Goal: Book appointment/travel/reservation

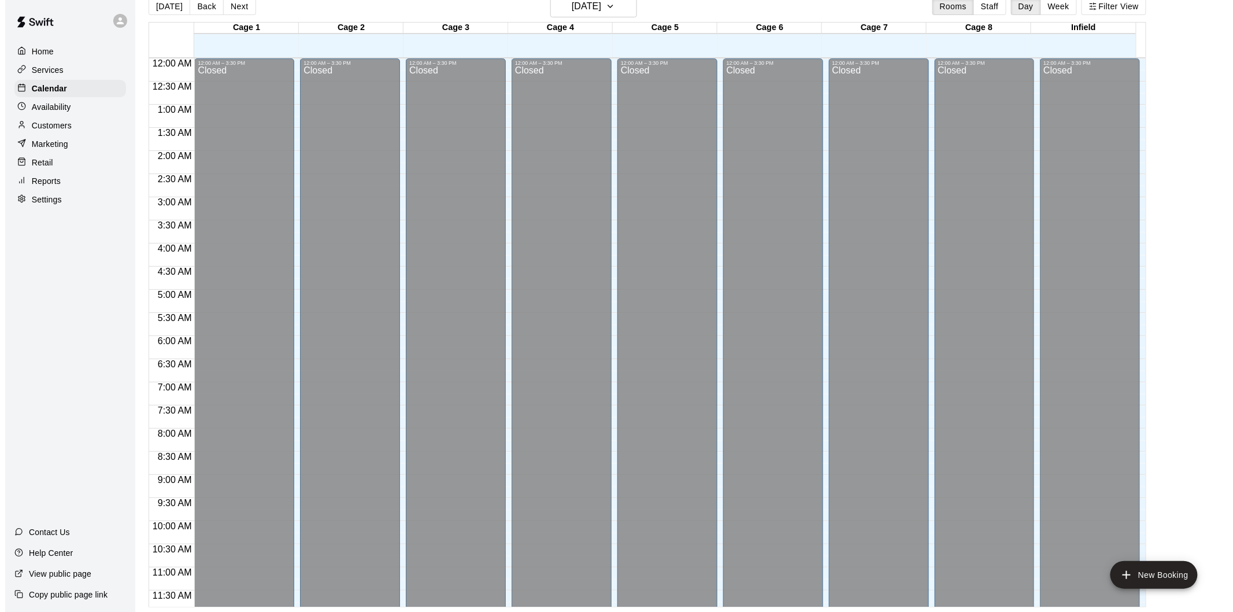
scroll to position [561, 0]
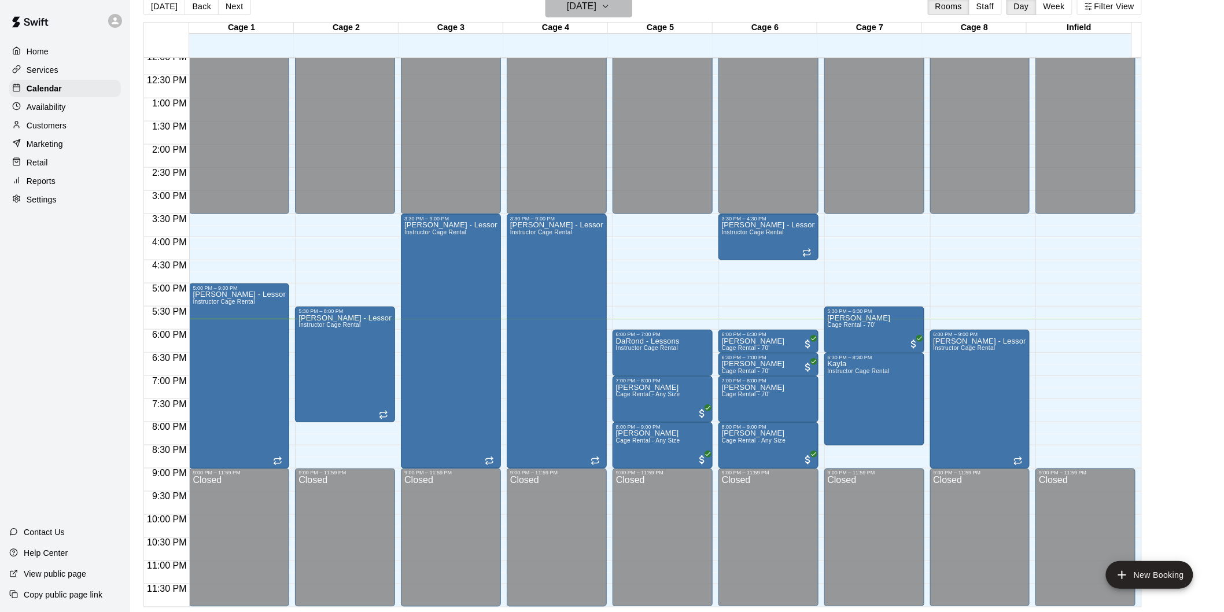
click at [587, 5] on h6 "[DATE]" at bounding box center [581, 6] width 29 height 16
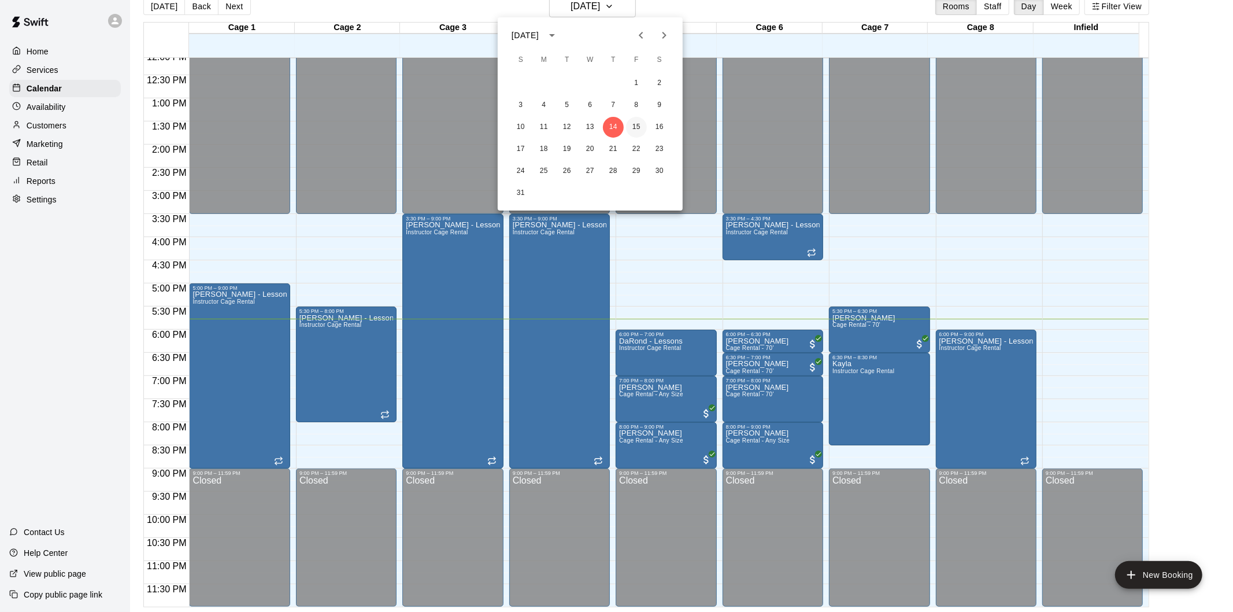
click at [643, 126] on button "15" at bounding box center [636, 127] width 21 height 21
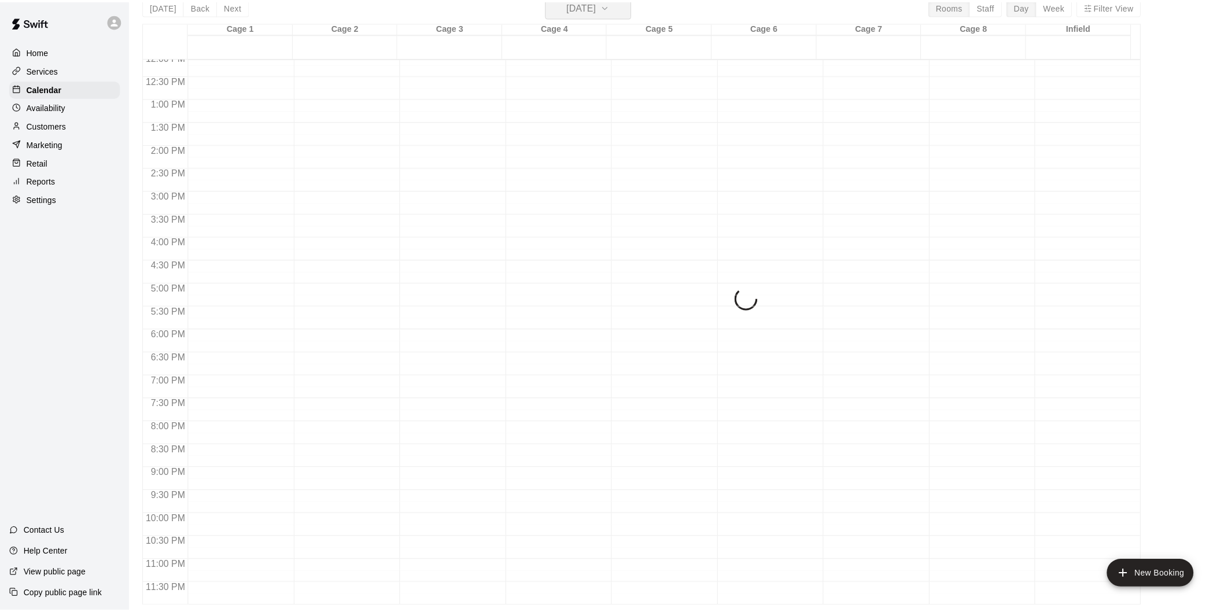
scroll to position [14, 0]
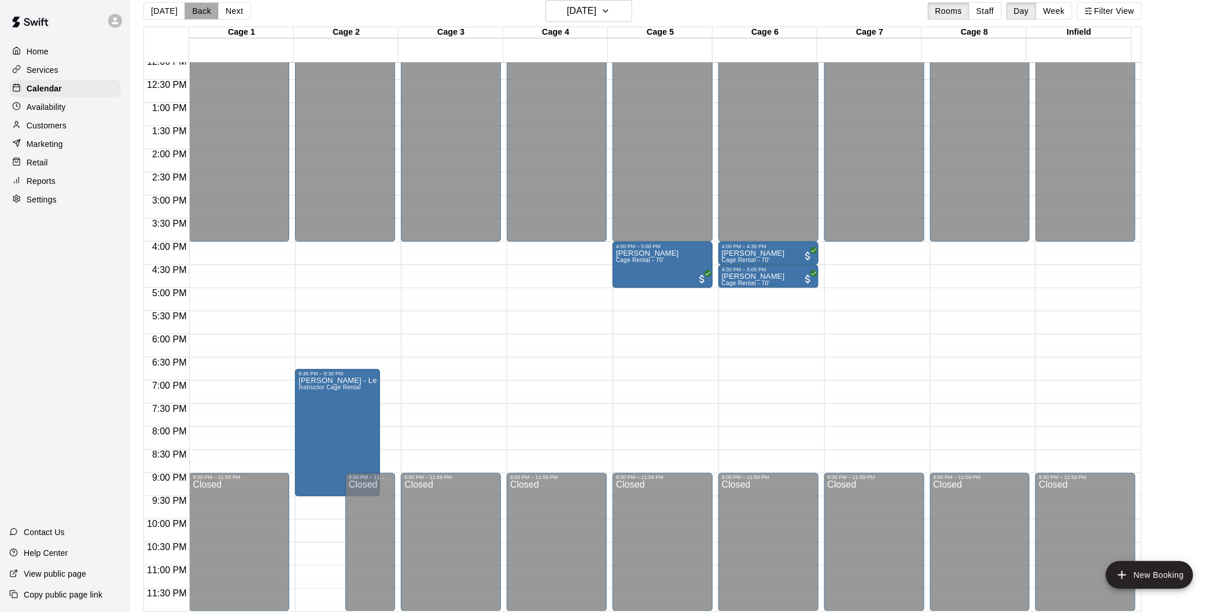
click at [208, 13] on button "Back" at bounding box center [201, 10] width 34 height 17
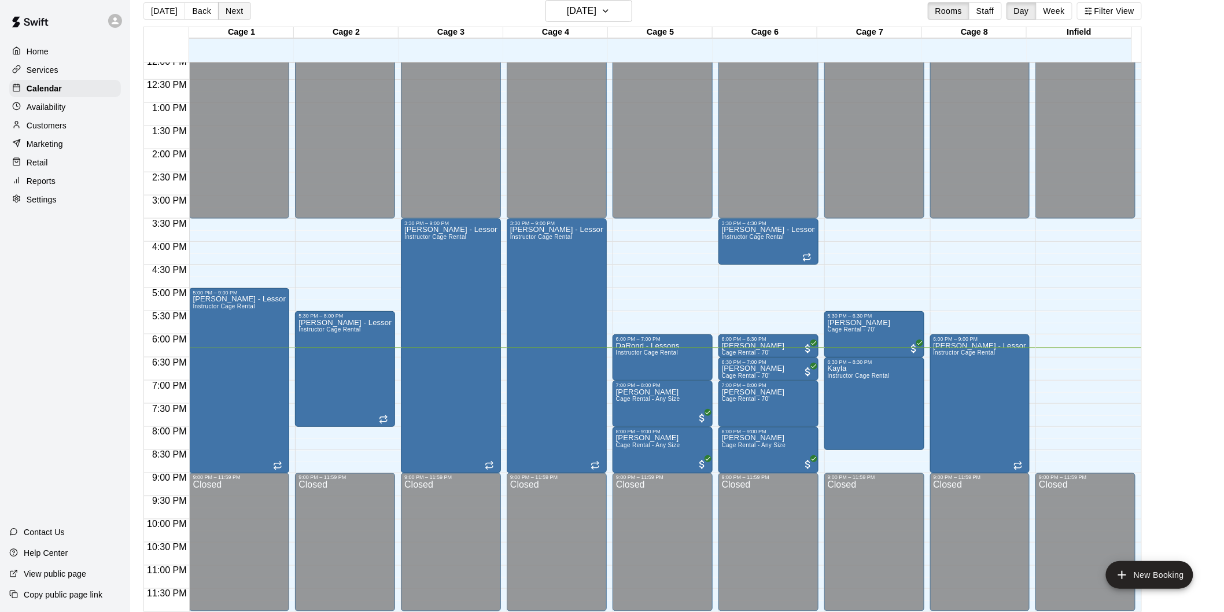
click at [245, 12] on button "Next" at bounding box center [234, 10] width 32 height 17
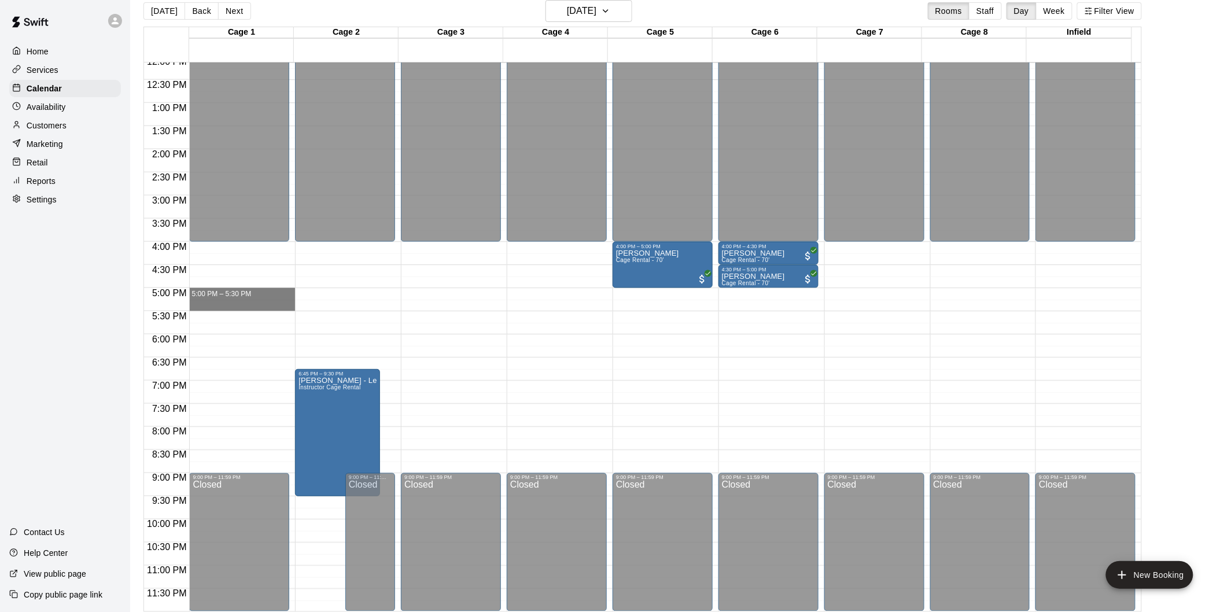
drag, startPoint x: 221, startPoint y: 289, endPoint x: 222, endPoint y: 306, distance: 17.4
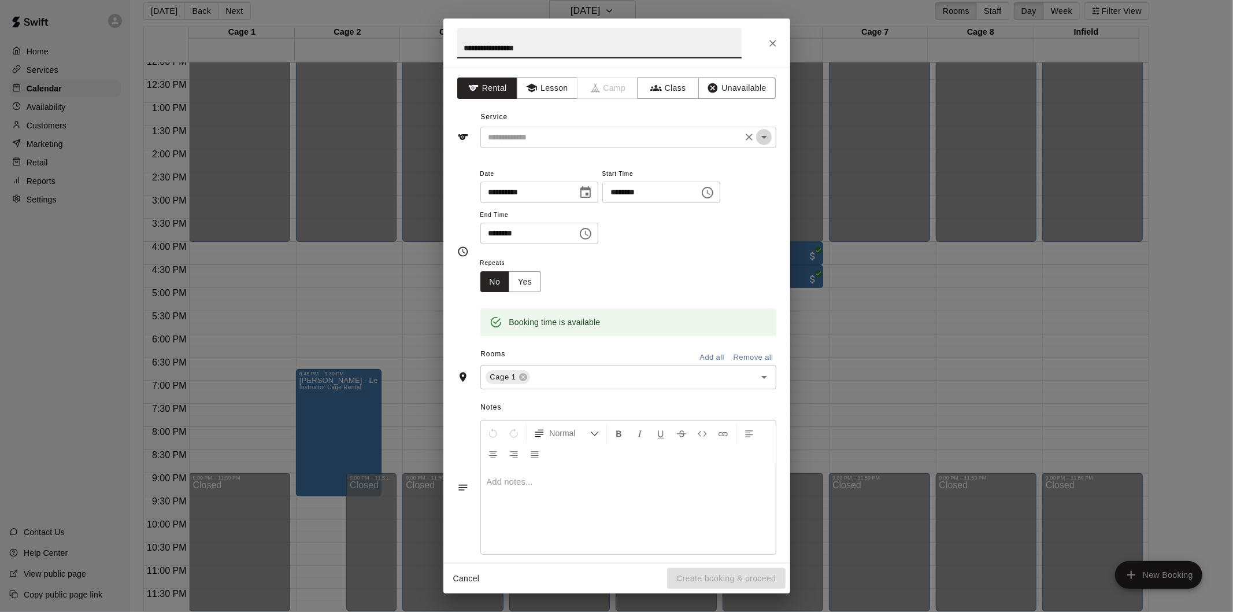
click at [757, 133] on icon "Open" at bounding box center [764, 137] width 14 height 14
type input "**********"
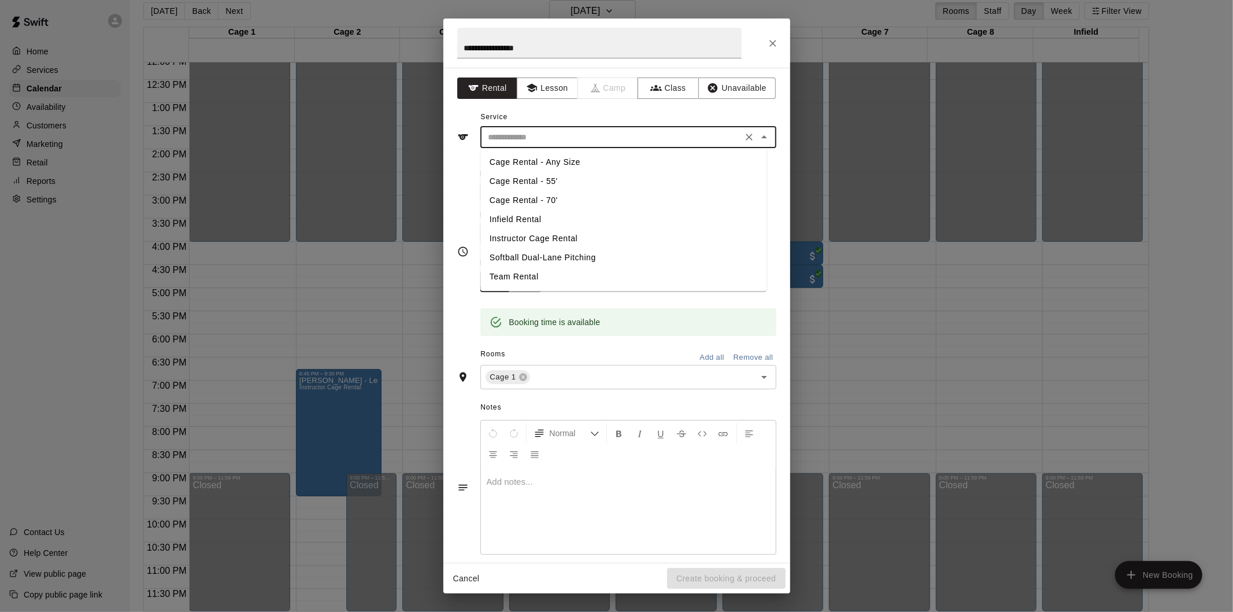
click at [594, 178] on li "Cage Rental - 55'" at bounding box center [623, 181] width 286 height 19
type input "**********"
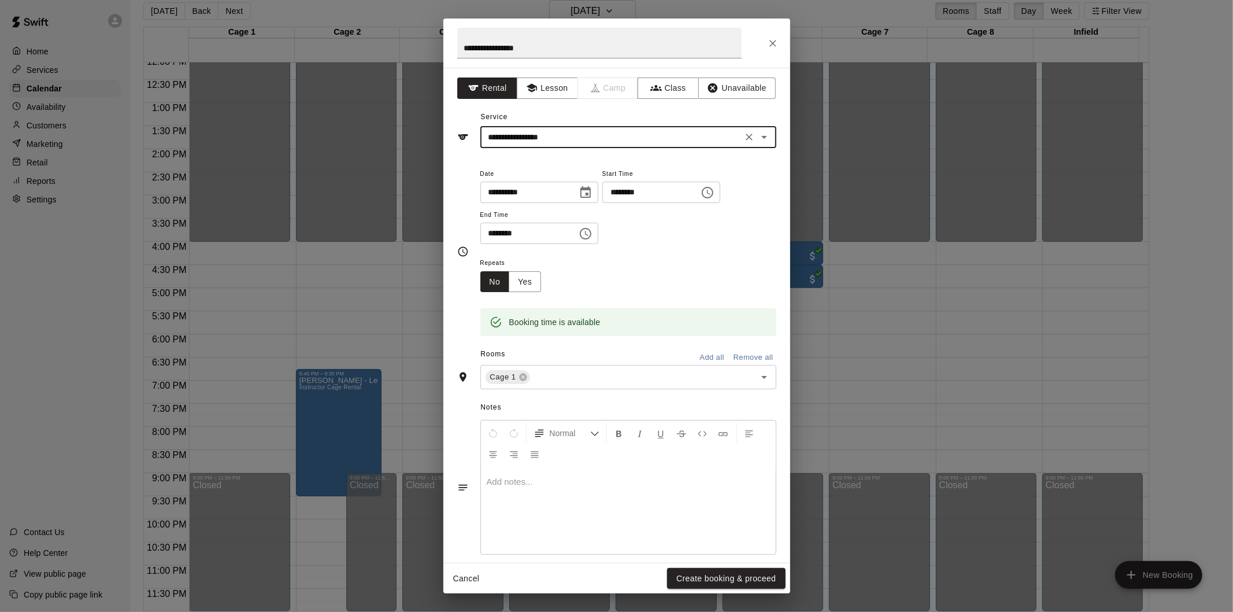
click at [725, 568] on button "Create booking & proceed" at bounding box center [726, 578] width 118 height 21
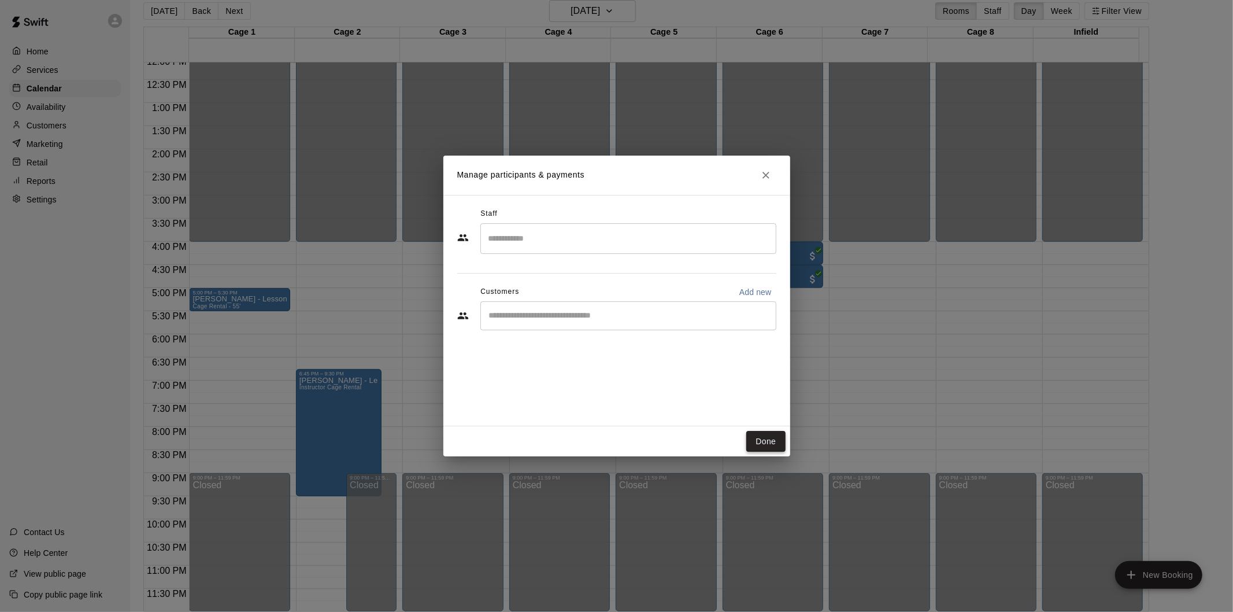
click at [778, 442] on button "Done" at bounding box center [765, 441] width 39 height 21
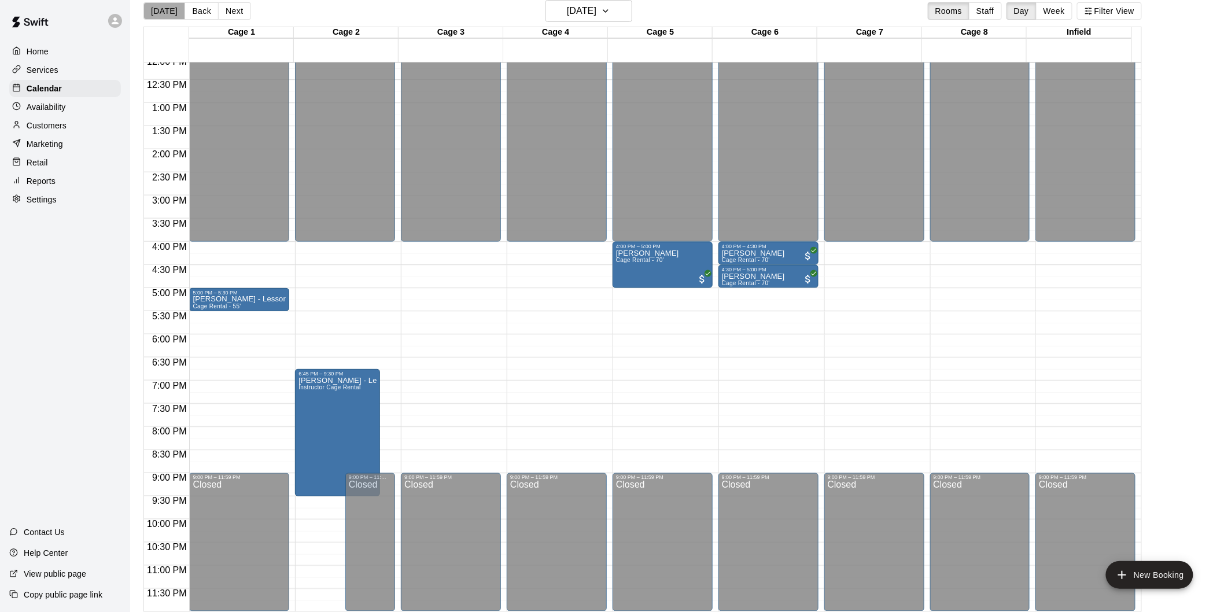
click at [172, 13] on button "[DATE]" at bounding box center [164, 10] width 42 height 17
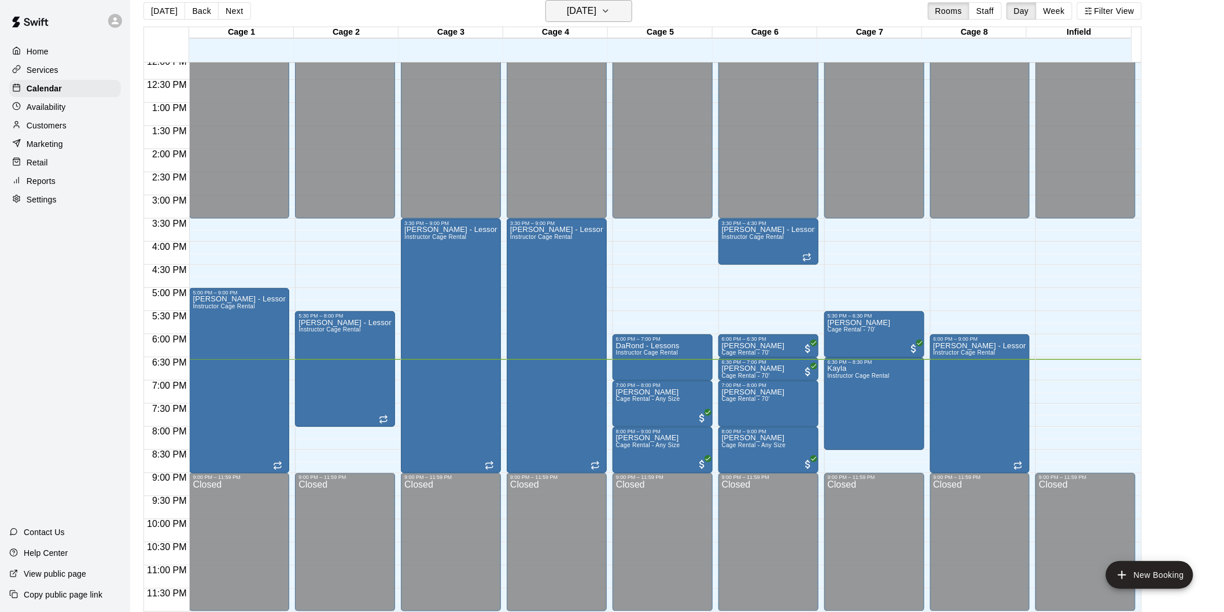
click at [596, 13] on h6 "[DATE]" at bounding box center [581, 11] width 29 height 16
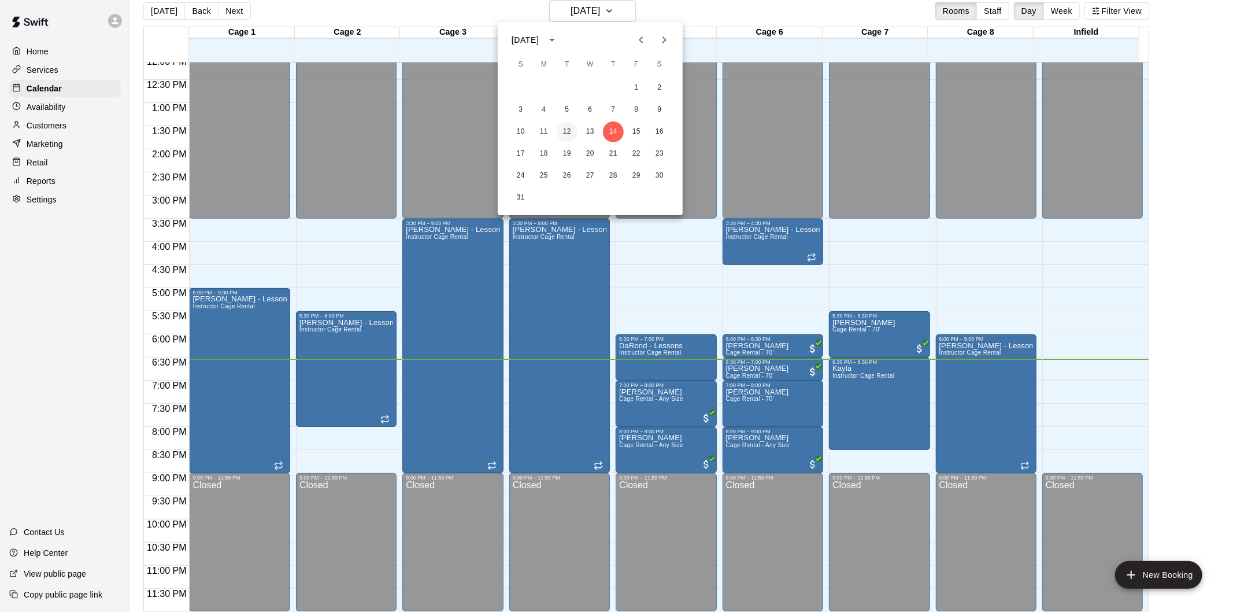
click at [567, 131] on button "12" at bounding box center [567, 131] width 21 height 21
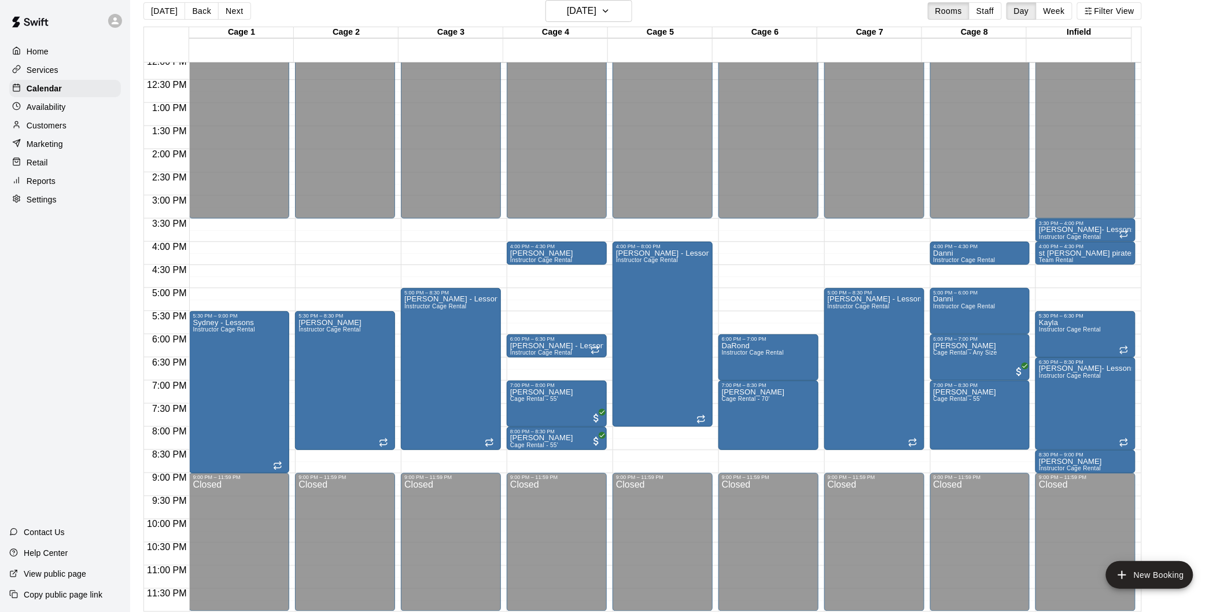
click at [165, 13] on button "[DATE]" at bounding box center [164, 10] width 42 height 17
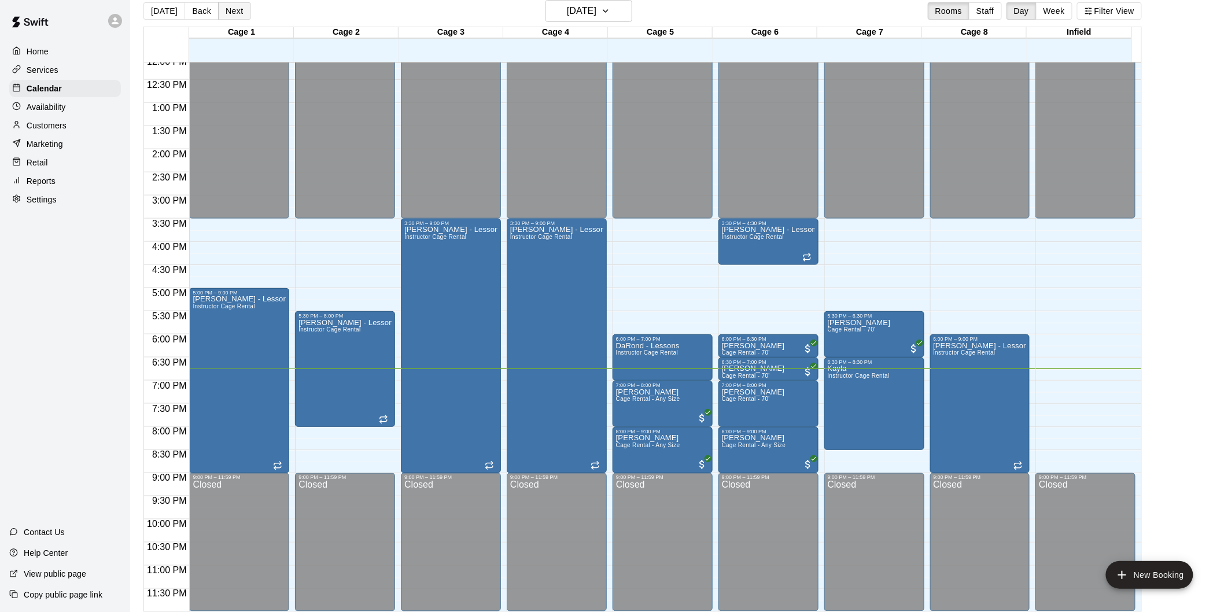
click at [227, 10] on button "Next" at bounding box center [234, 10] width 32 height 17
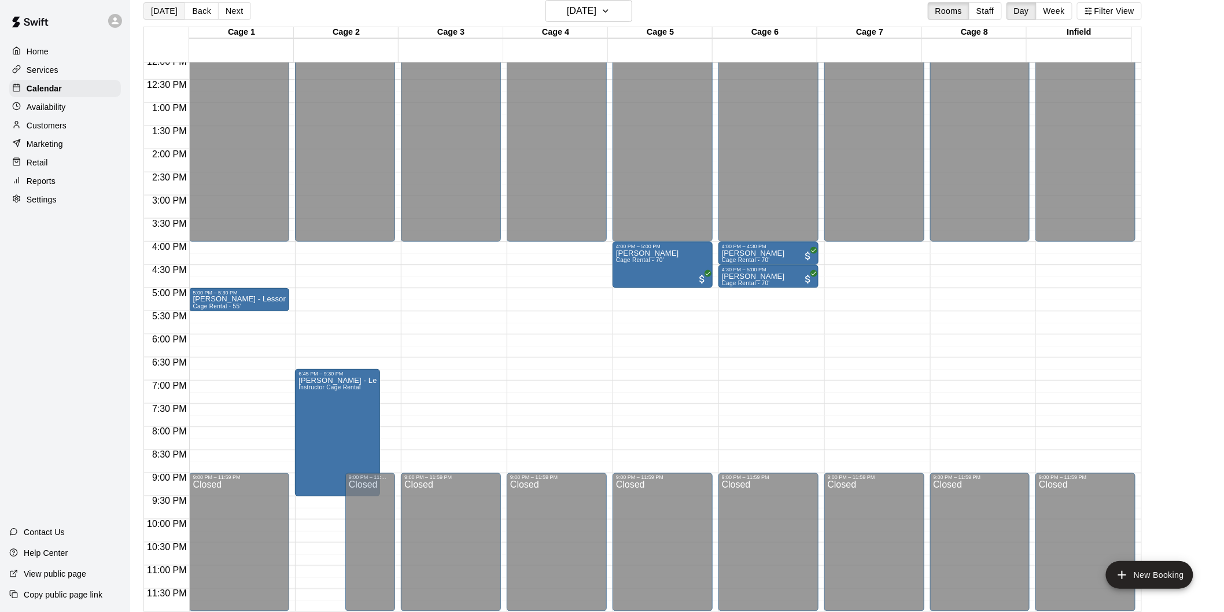
click at [169, 12] on button "[DATE]" at bounding box center [164, 10] width 42 height 17
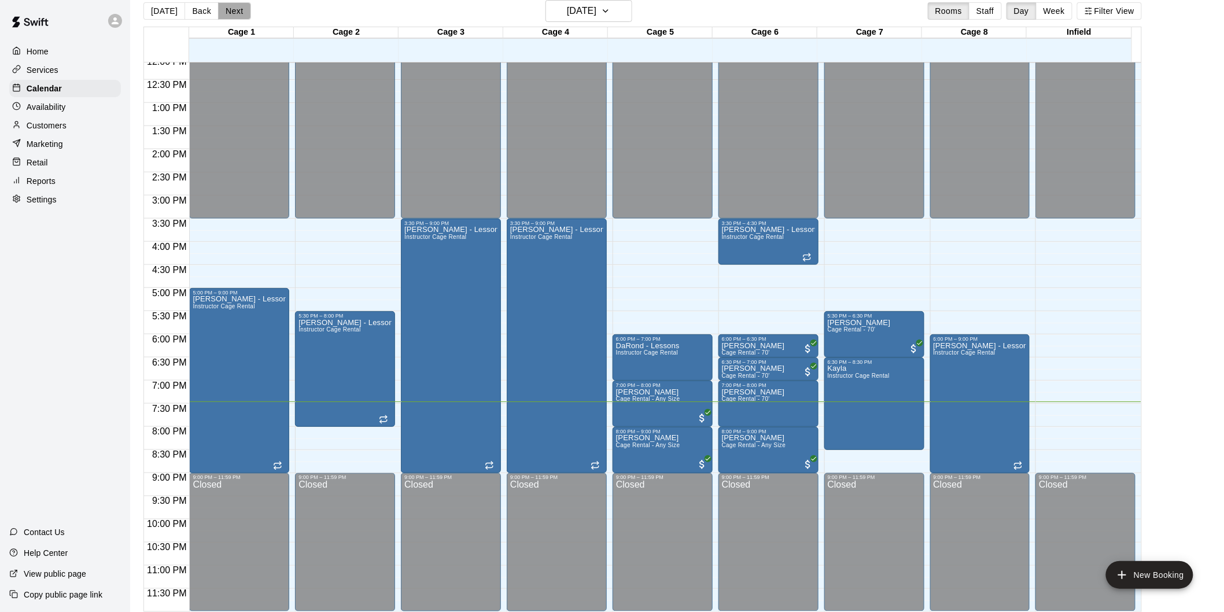
click at [233, 14] on button "Next" at bounding box center [234, 10] width 32 height 17
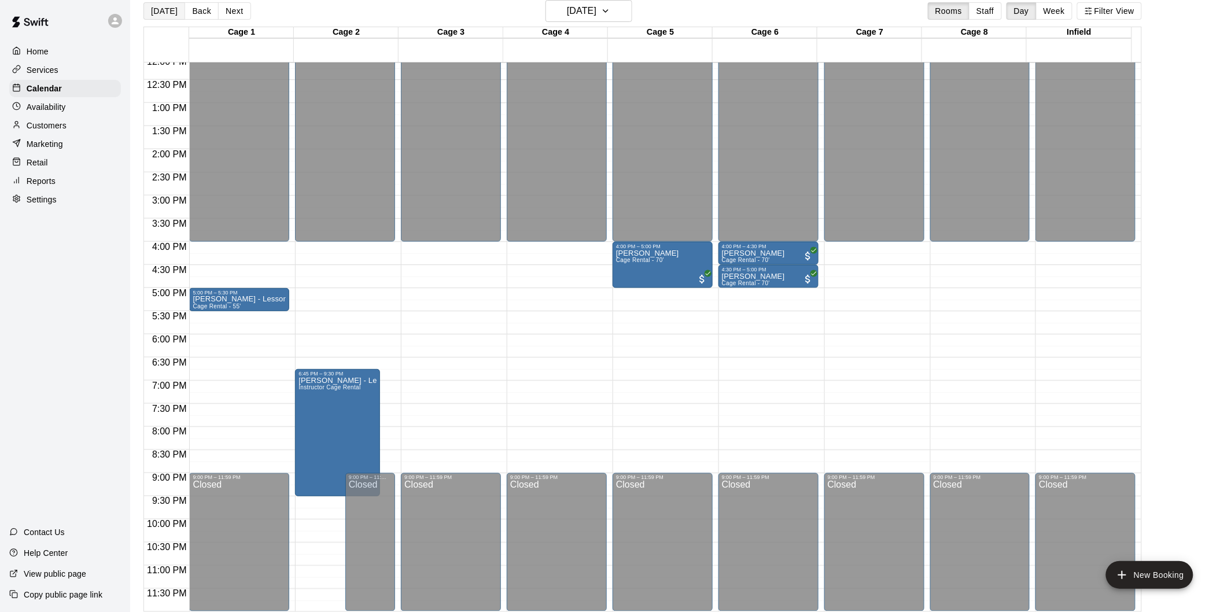
click at [157, 16] on button "[DATE]" at bounding box center [164, 10] width 42 height 17
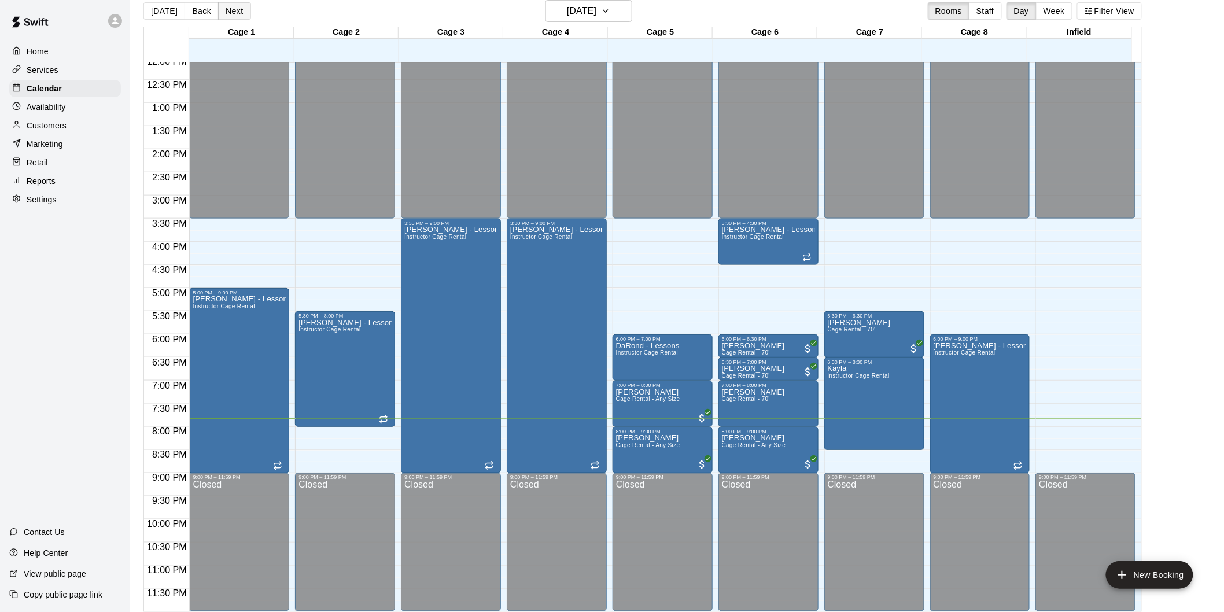
click at [232, 19] on button "Next" at bounding box center [234, 10] width 32 height 17
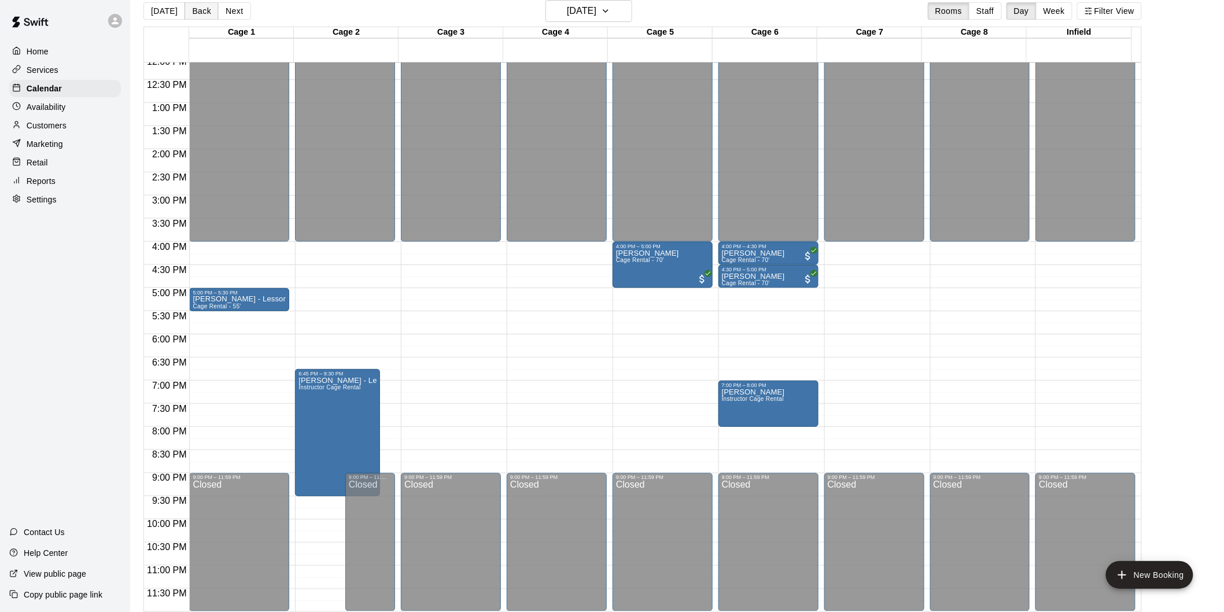
click at [184, 5] on button "Back" at bounding box center [201, 10] width 34 height 17
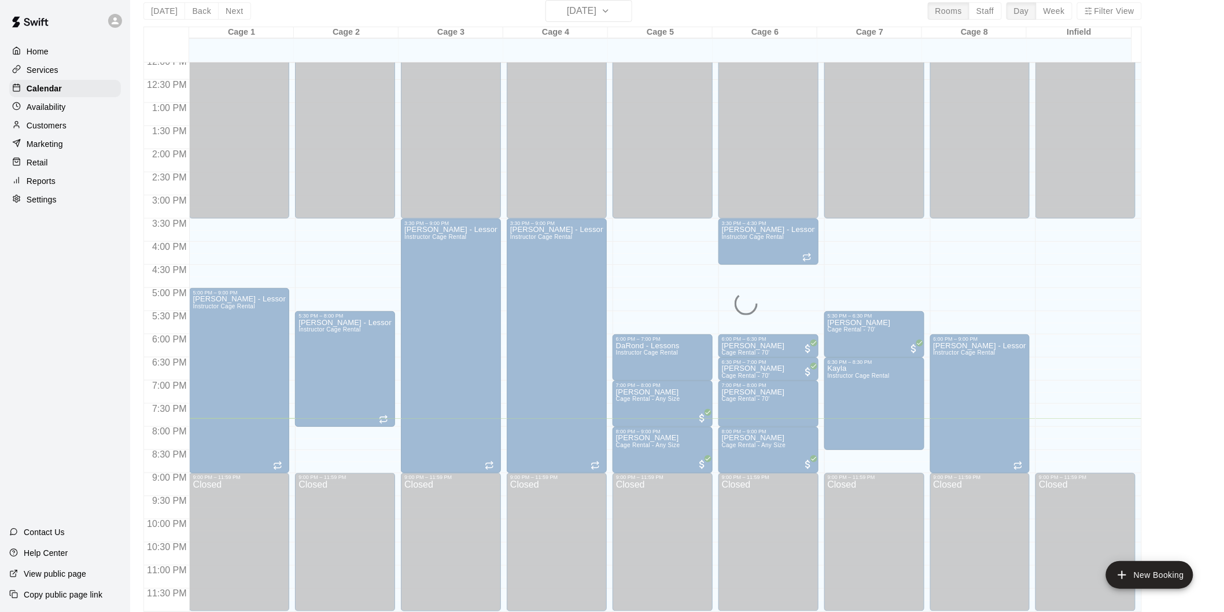
click at [172, 8] on div "[DATE] Back [DATE][DATE] Rooms Staff Day Week Filter View Cage 1 14 Thu Cage 2 …" at bounding box center [642, 306] width 998 height 612
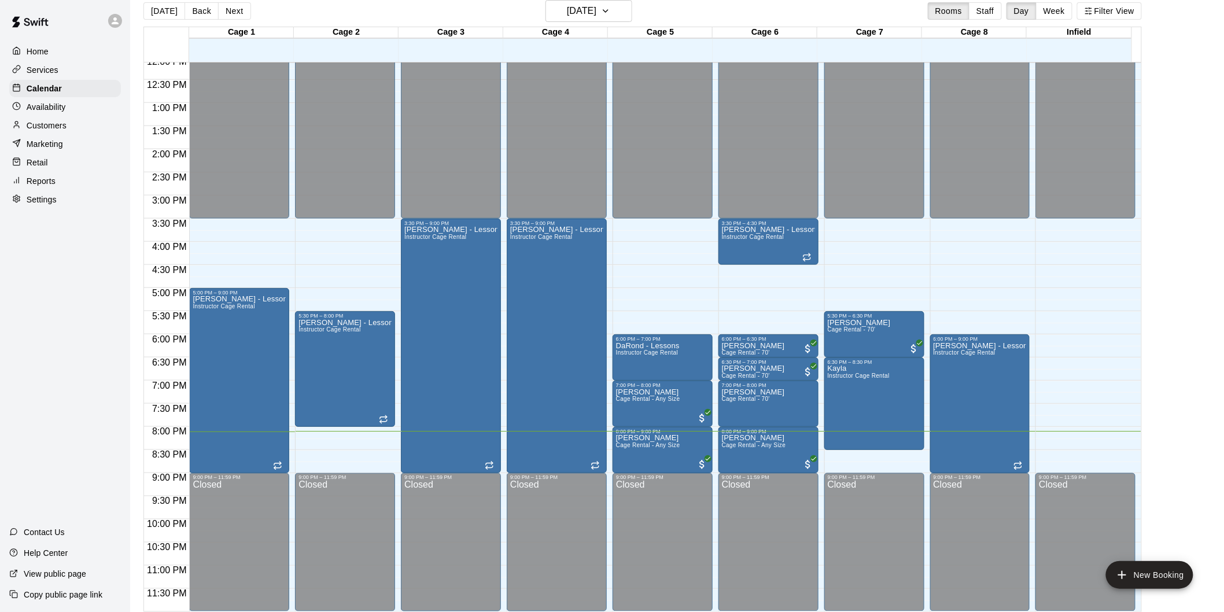
click at [180, 598] on span "11:30 PM" at bounding box center [166, 594] width 45 height 10
click at [233, 14] on button "Next" at bounding box center [234, 10] width 32 height 17
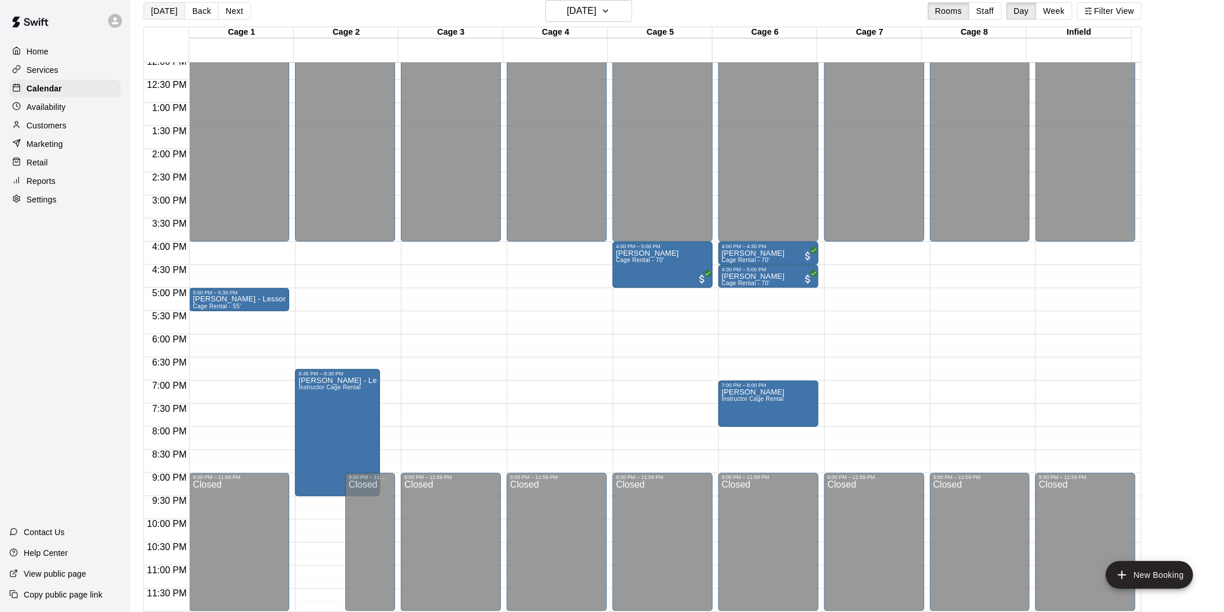
click at [169, 14] on button "[DATE]" at bounding box center [164, 10] width 42 height 17
